Goal: Navigation & Orientation: Go to known website

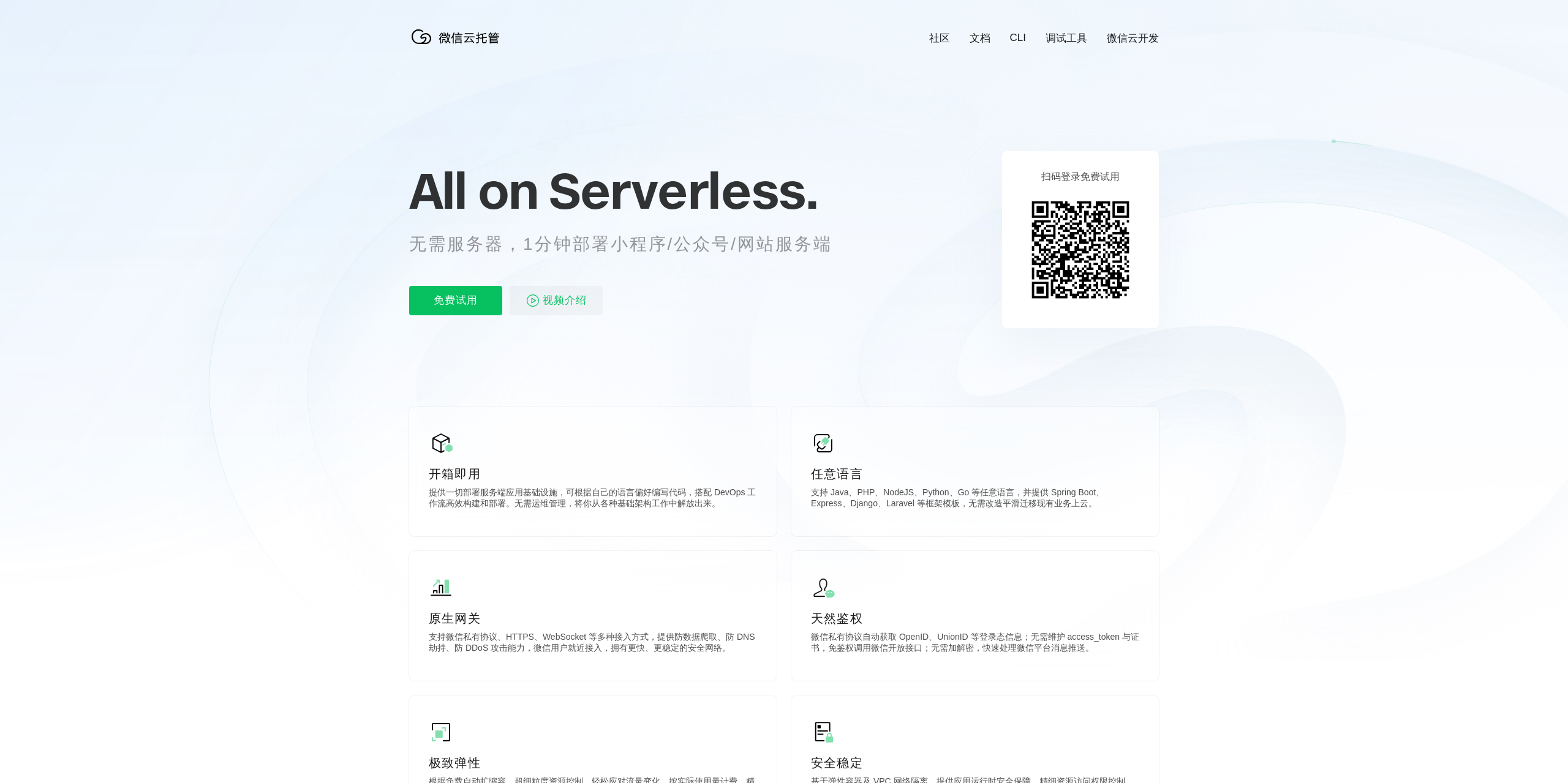
scroll to position [0, 2178]
click at [1096, 219] on img at bounding box center [1087, 229] width 44 height 44
click at [1081, 287] on div "前往控制台" at bounding box center [1086, 293] width 98 height 24
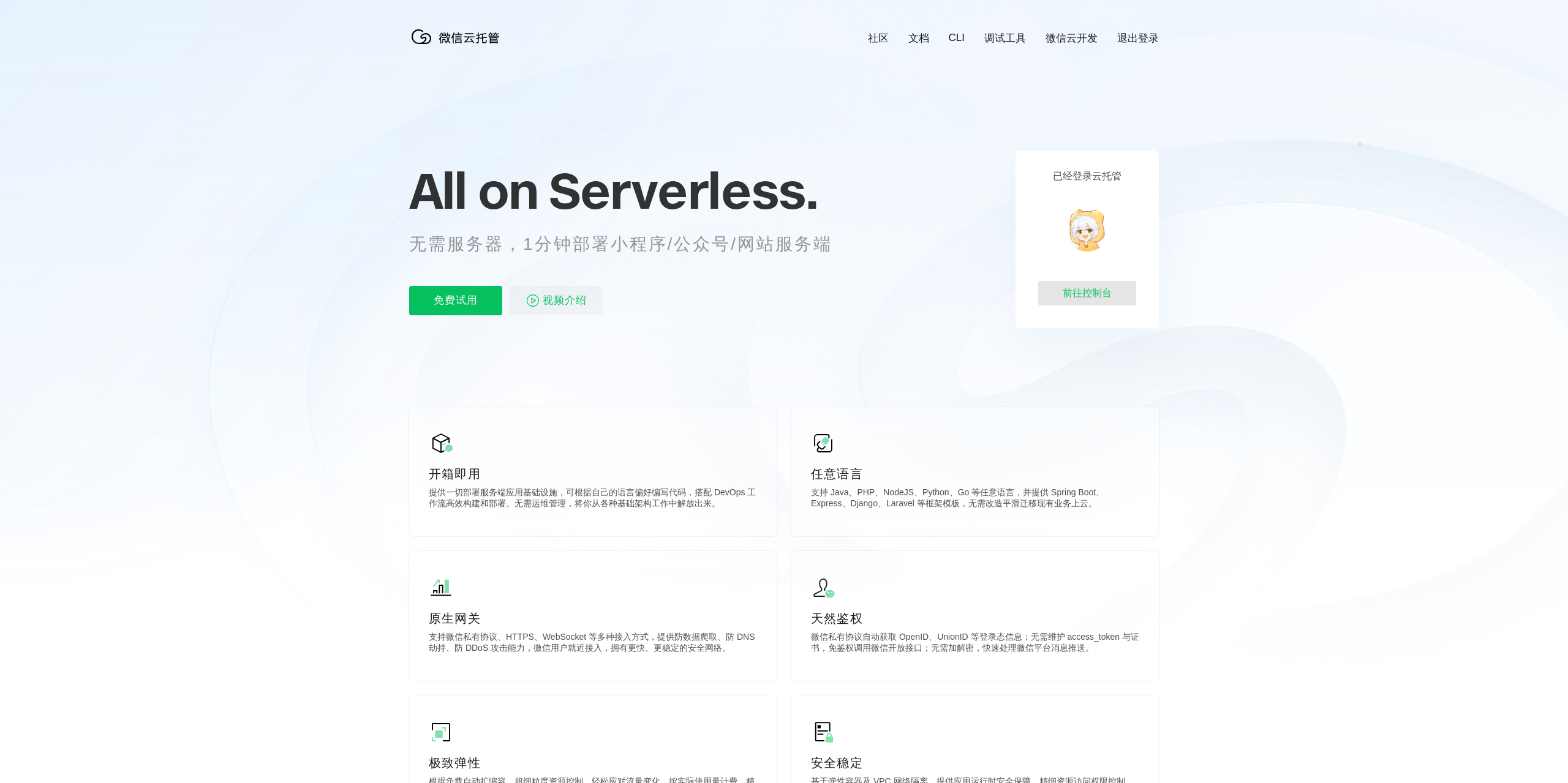
click at [1093, 291] on div "前往控制台" at bounding box center [1086, 293] width 98 height 24
drag, startPoint x: 209, startPoint y: 280, endPoint x: 211, endPoint y: 206, distance: 74.0
click at [209, 280] on icon at bounding box center [784, 331] width 1176 height 662
